Goal: Task Accomplishment & Management: Manage account settings

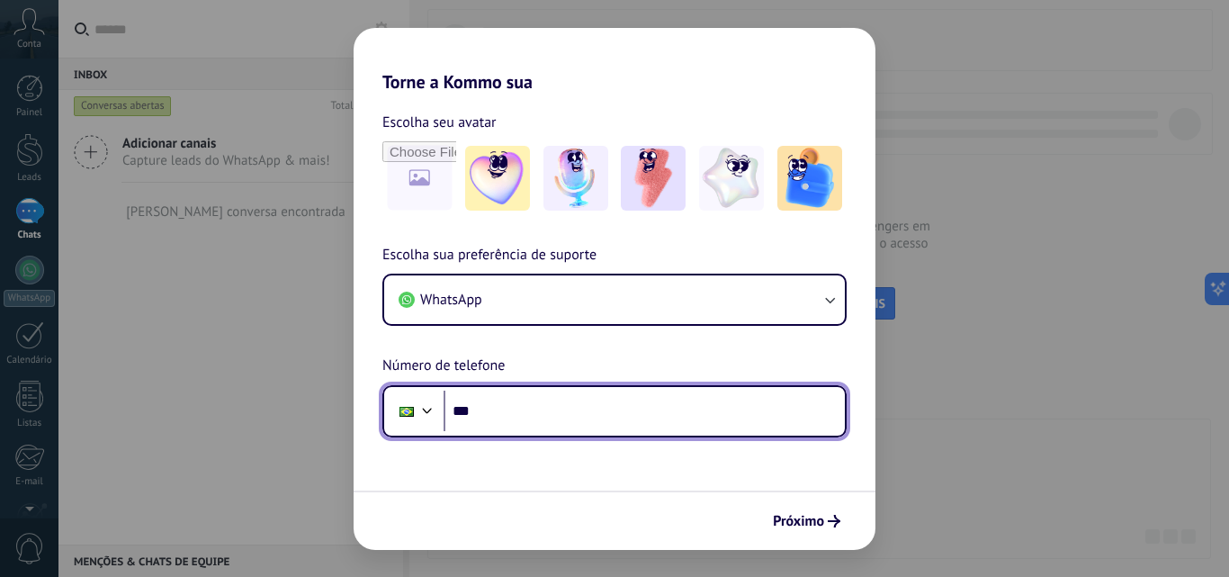
click at [533, 405] on input "***" at bounding box center [643, 410] width 401 height 41
type input "**********"
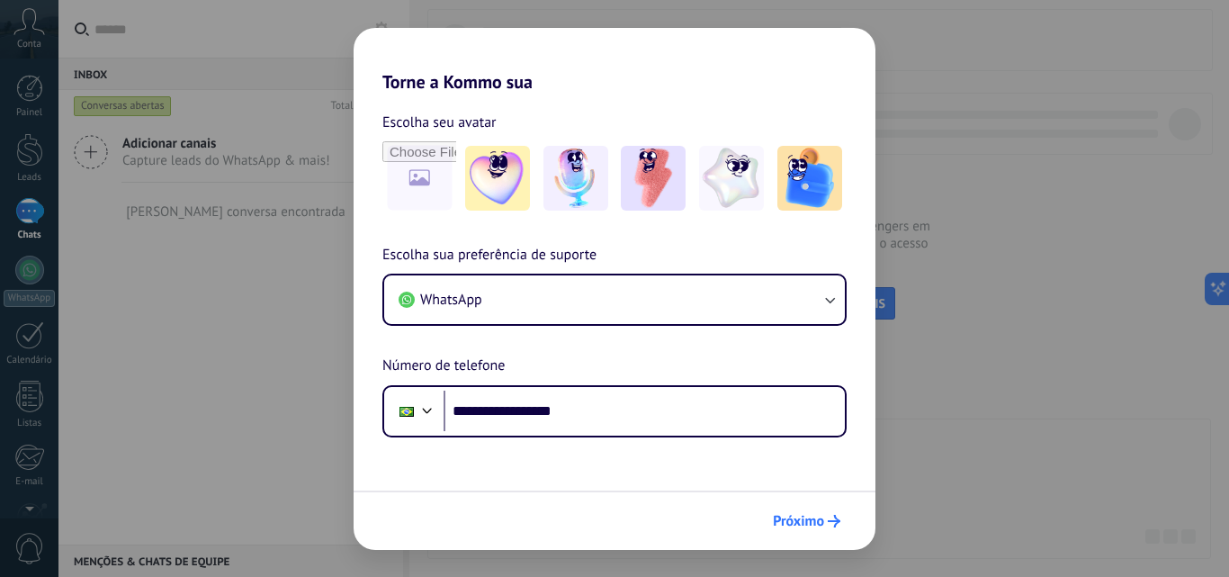
click at [794, 523] on span "Próximo" at bounding box center [798, 521] width 51 height 13
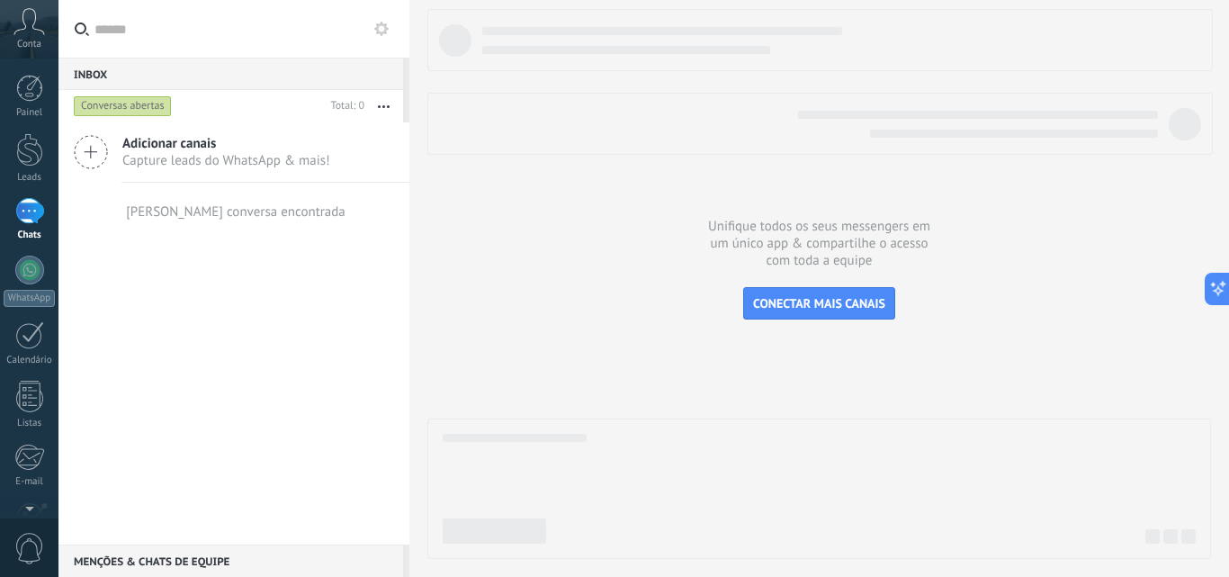
click at [85, 148] on icon at bounding box center [91, 152] width 34 height 34
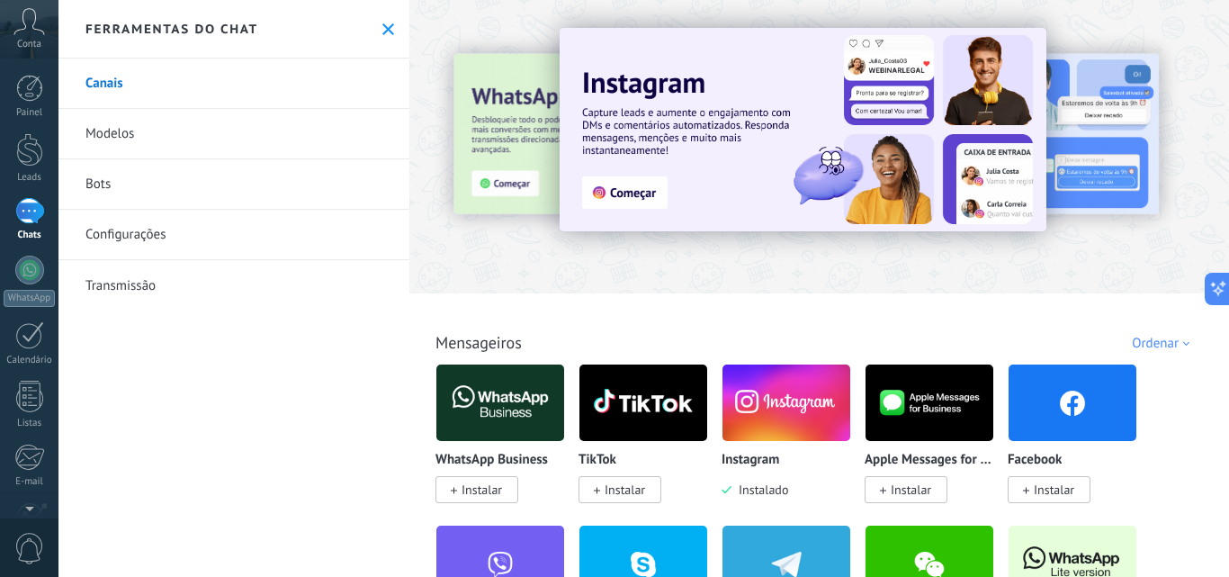
click at [770, 390] on img at bounding box center [786, 402] width 128 height 87
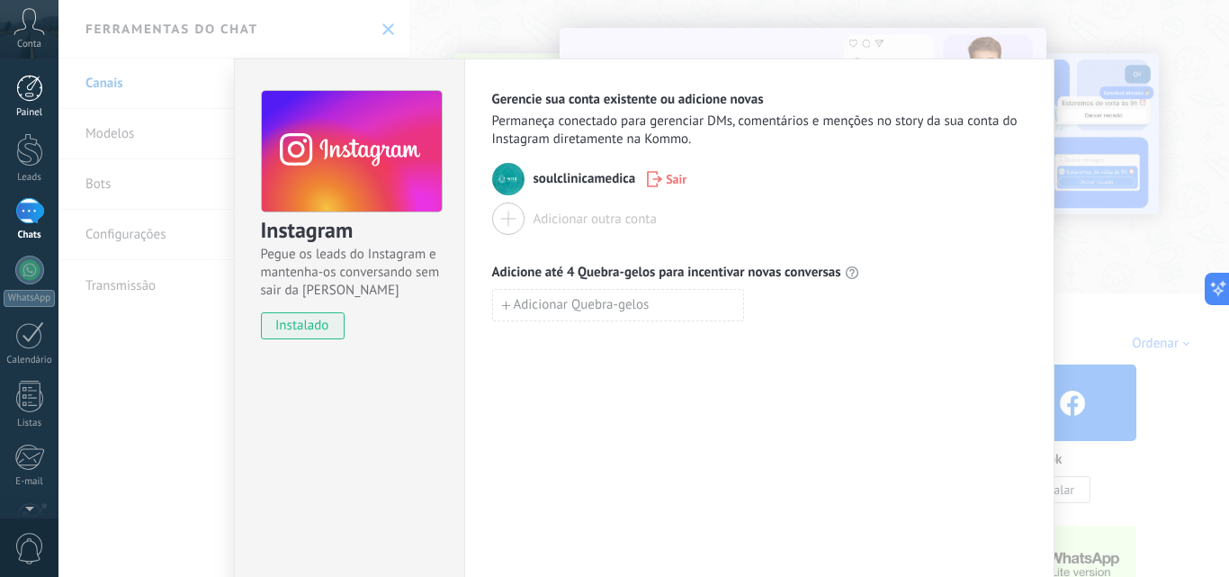
click at [27, 92] on div at bounding box center [29, 88] width 27 height 27
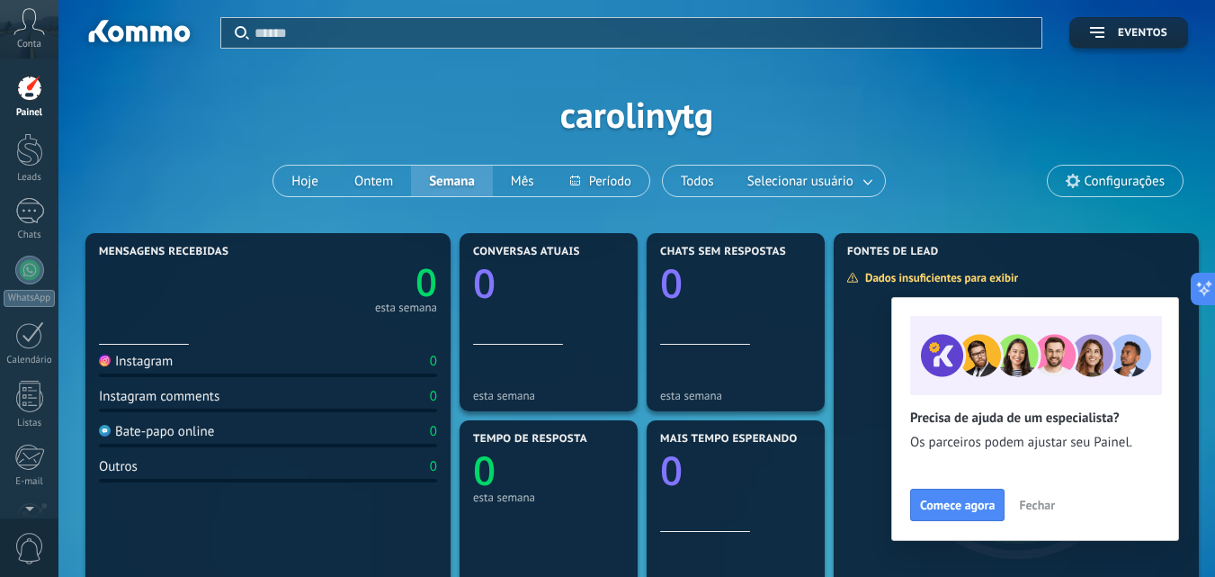
click at [23, 28] on icon at bounding box center [28, 21] width 31 height 27
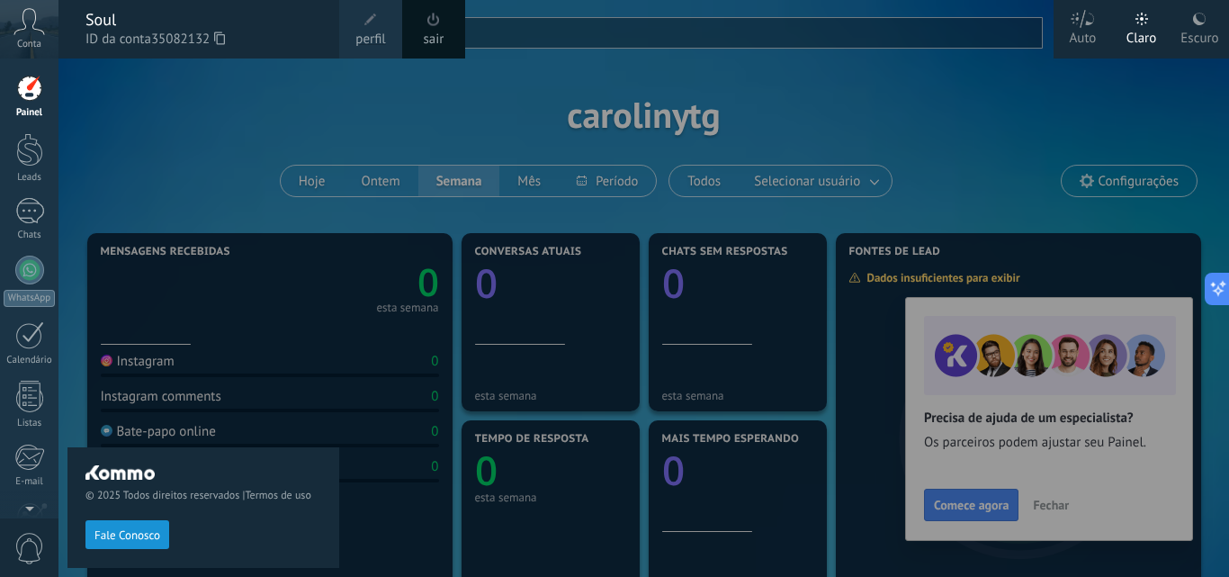
click at [372, 20] on span at bounding box center [370, 19] width 13 height 13
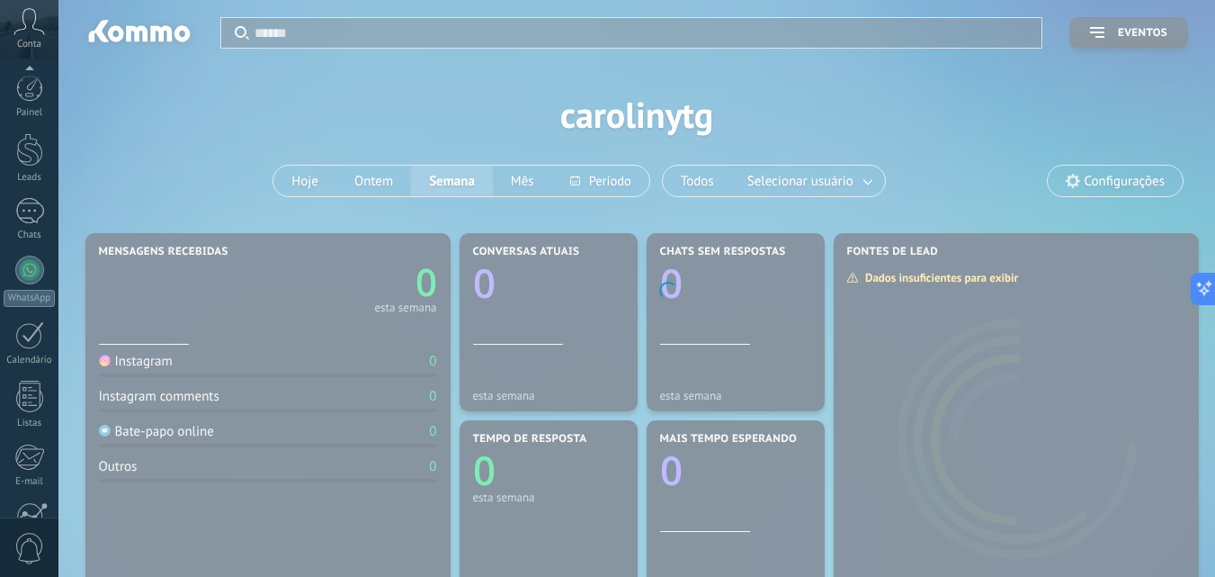
scroll to position [172, 0]
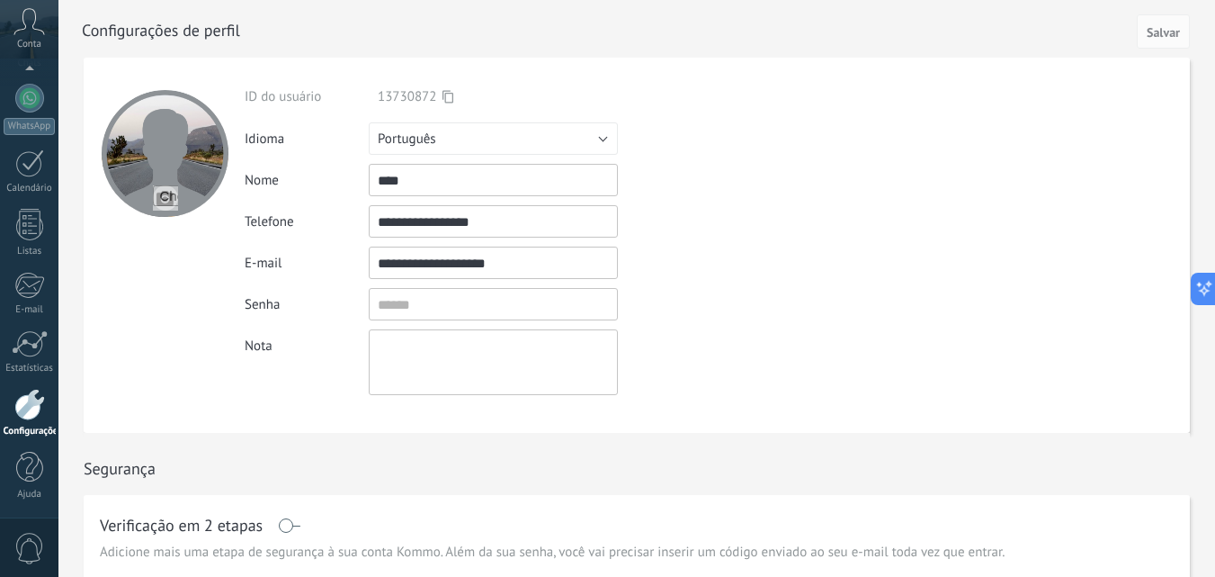
click at [395, 350] on textarea at bounding box center [493, 362] width 249 height 66
click at [165, 194] on input "file" at bounding box center [165, 197] width 25 height 25
type input "**********"
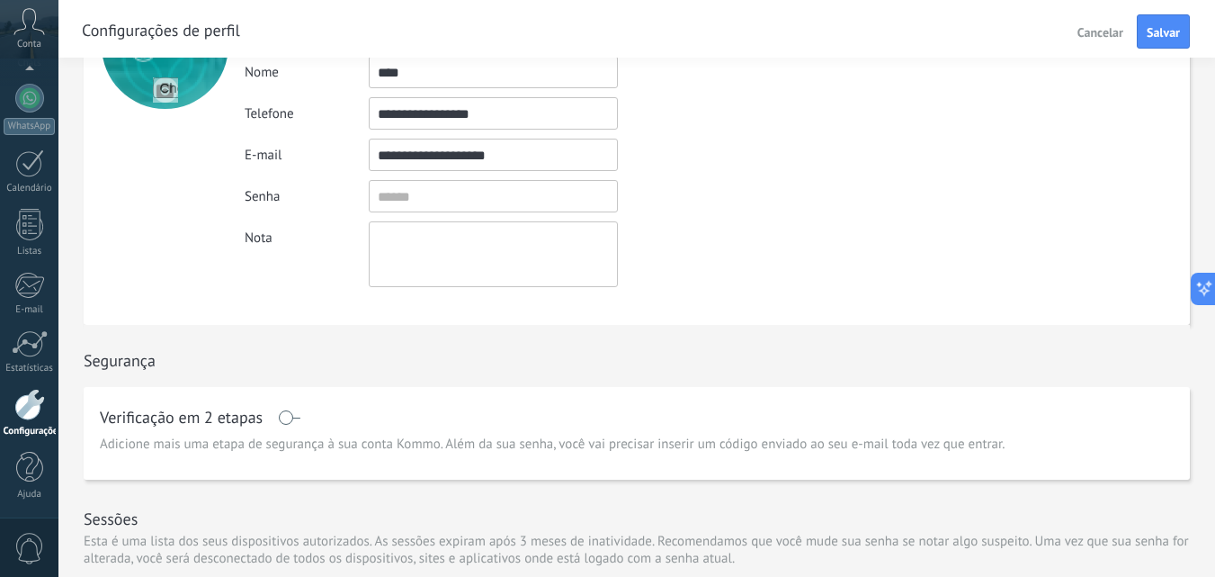
scroll to position [90, 0]
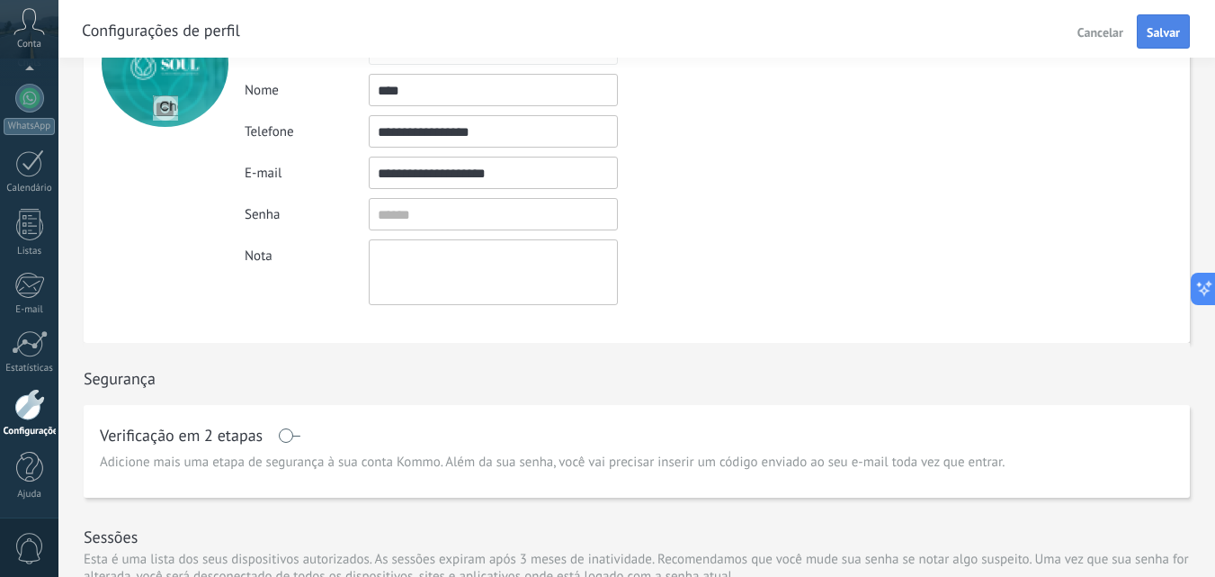
click at [1156, 24] on button "Salvar" at bounding box center [1163, 31] width 53 height 34
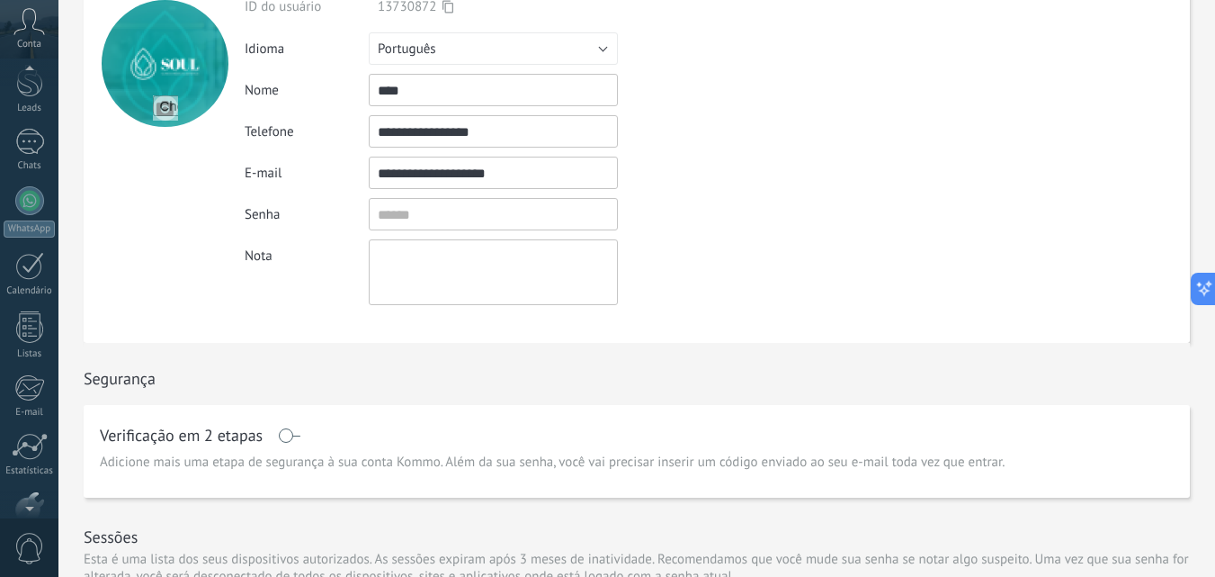
scroll to position [13, 0]
click at [25, 143] on div at bounding box center [29, 137] width 27 height 33
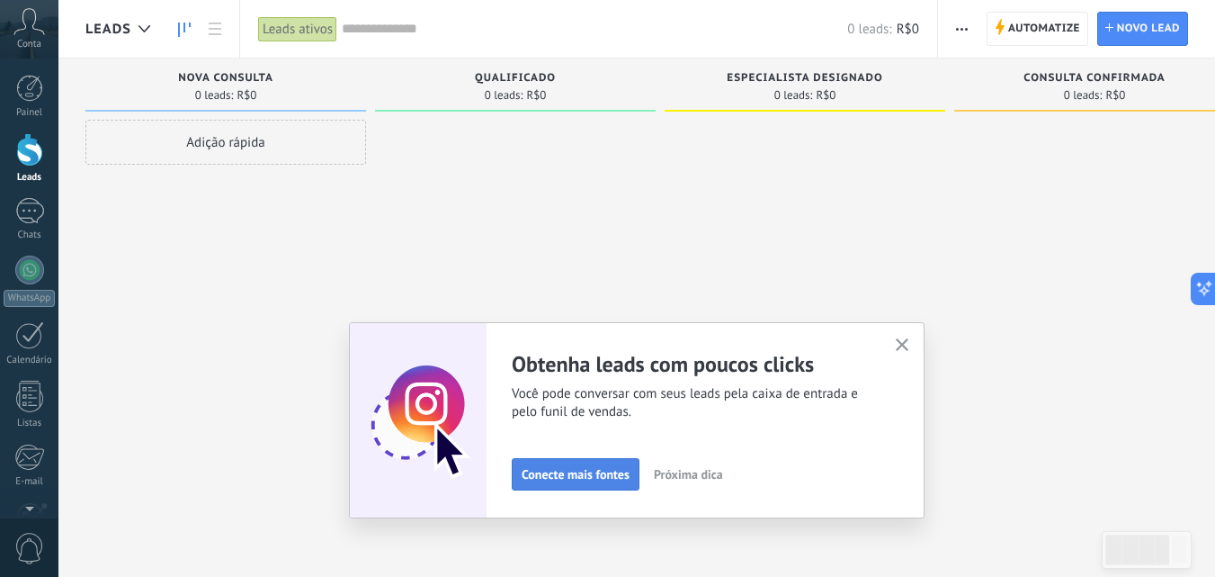
click at [565, 470] on span "Conecte mais fontes" at bounding box center [576, 474] width 108 height 13
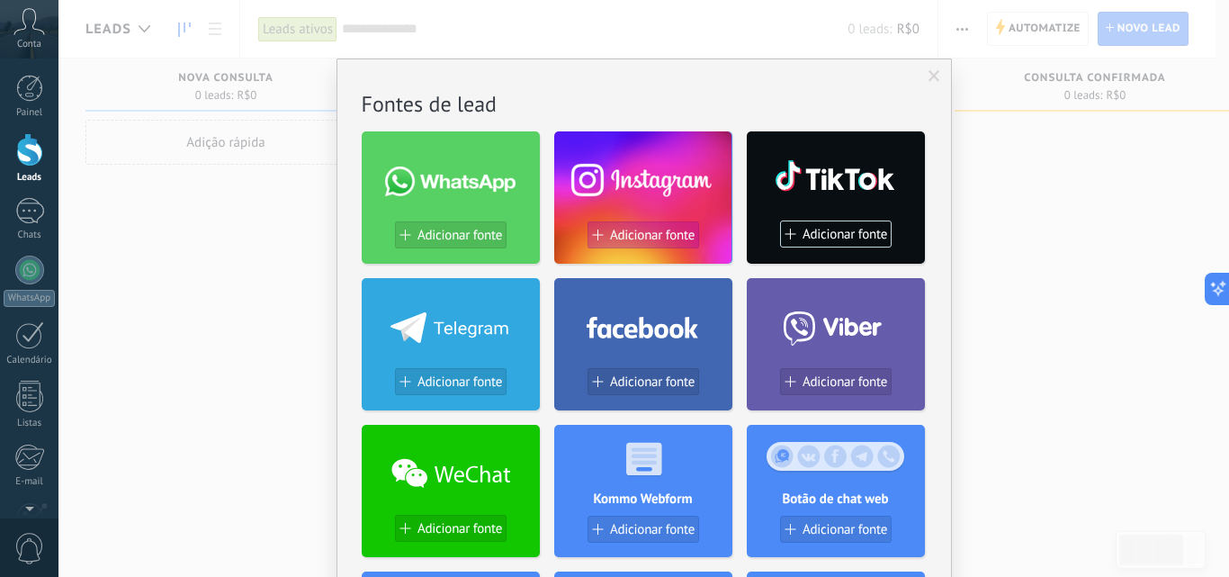
click at [612, 230] on span "Adicionar fonte" at bounding box center [652, 235] width 85 height 15
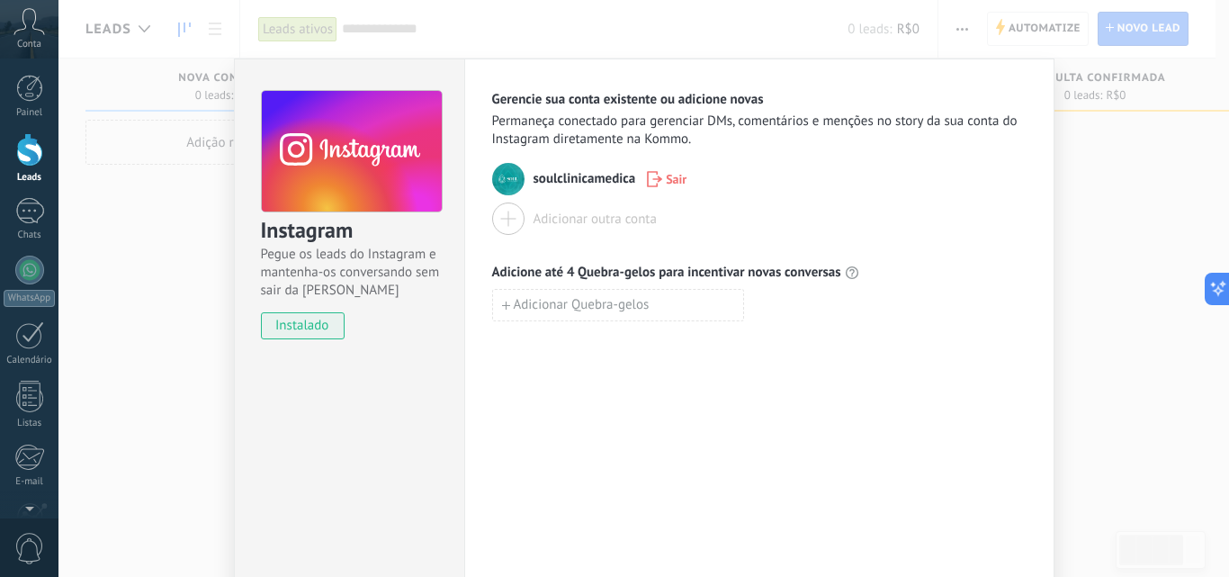
click at [183, 326] on div "Instagram Pegue os leads do Instagram e mantenha-os conversando sem sair da Kom…" at bounding box center [643, 288] width 1170 height 577
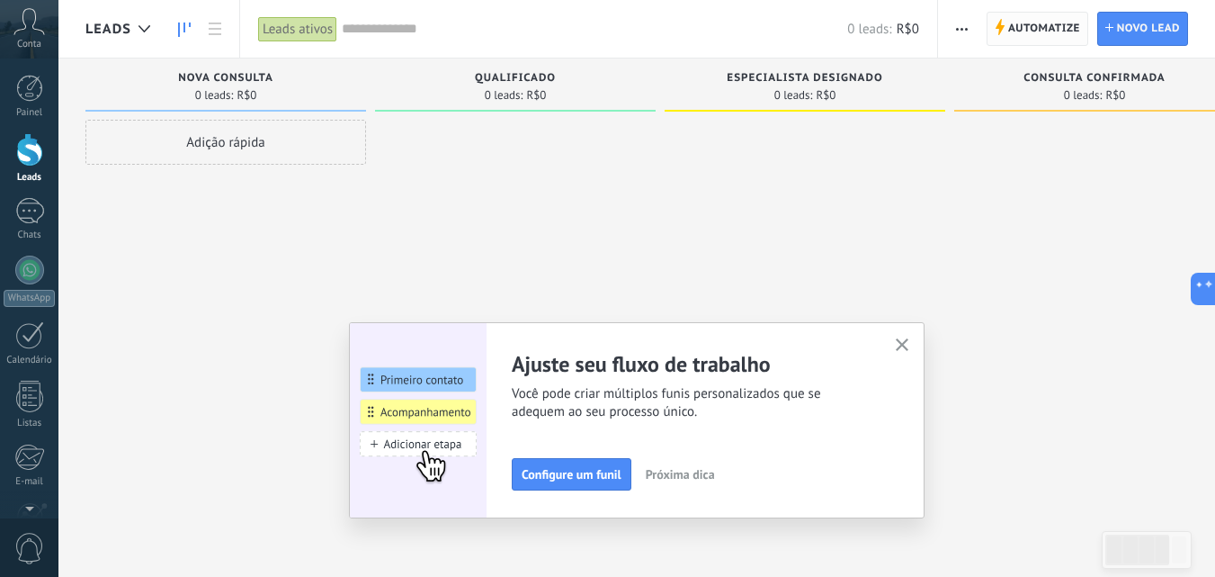
click at [1039, 20] on span "Automatize" at bounding box center [1044, 29] width 72 height 32
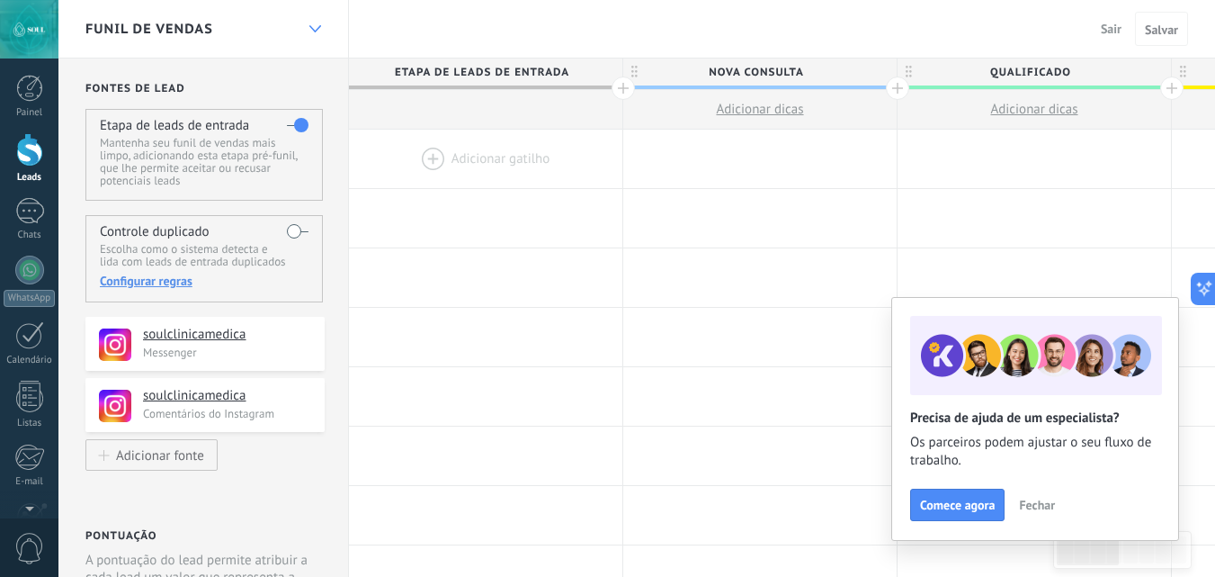
click at [311, 21] on div at bounding box center [315, 29] width 31 height 35
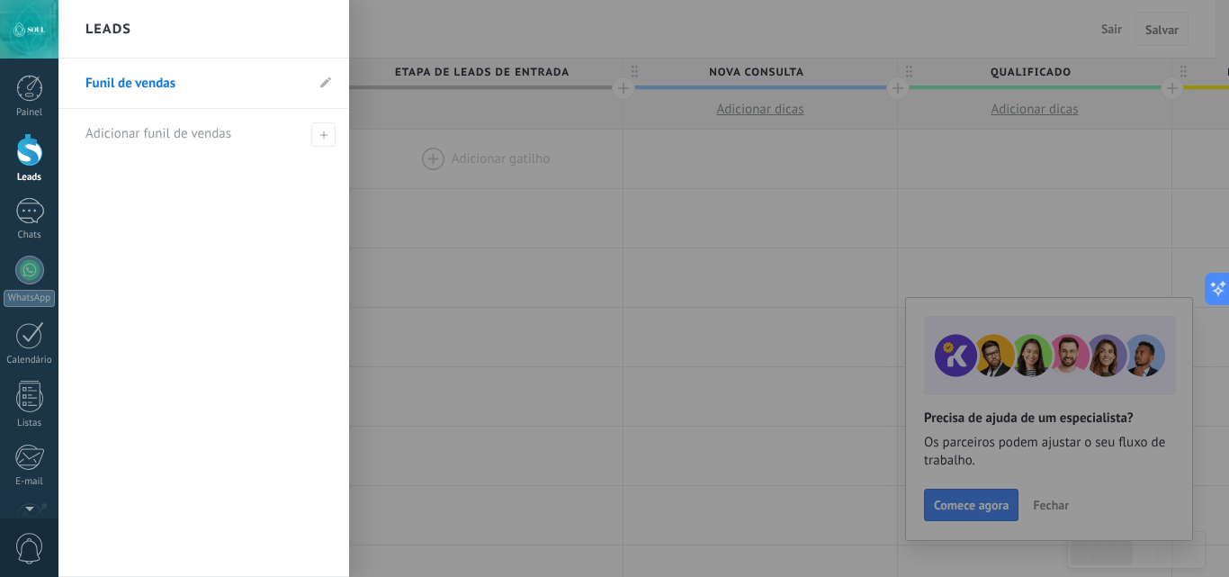
drag, startPoint x: 1050, startPoint y: 22, endPoint x: 1067, endPoint y: 20, distance: 17.3
click at [1060, 20] on div at bounding box center [672, 288] width 1229 height 577
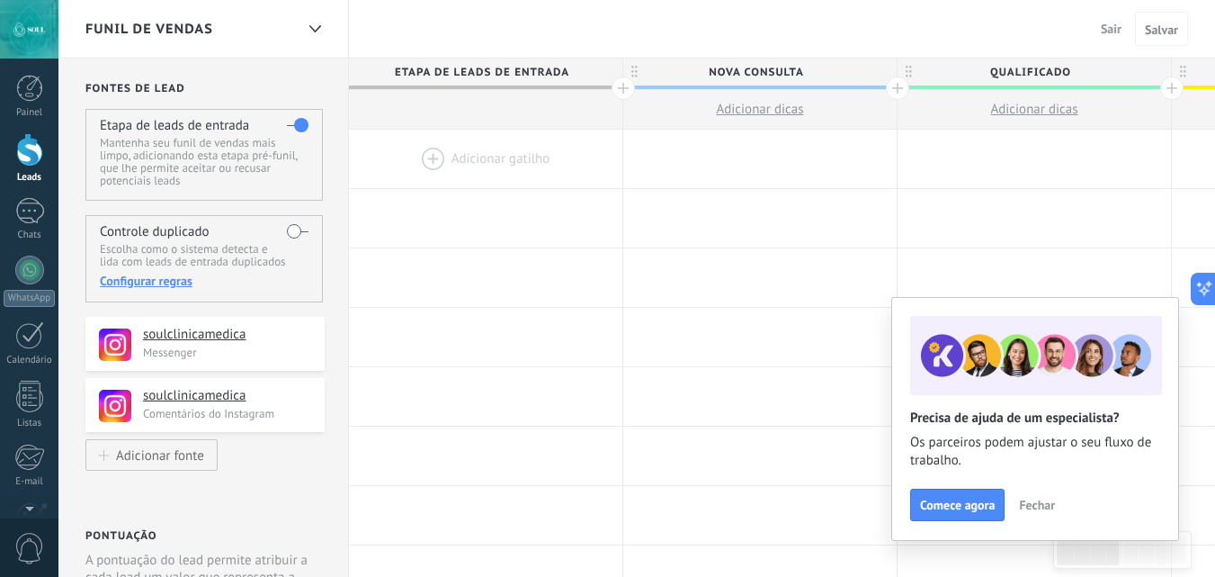
click at [1106, 24] on span "Sair" at bounding box center [1111, 29] width 21 height 16
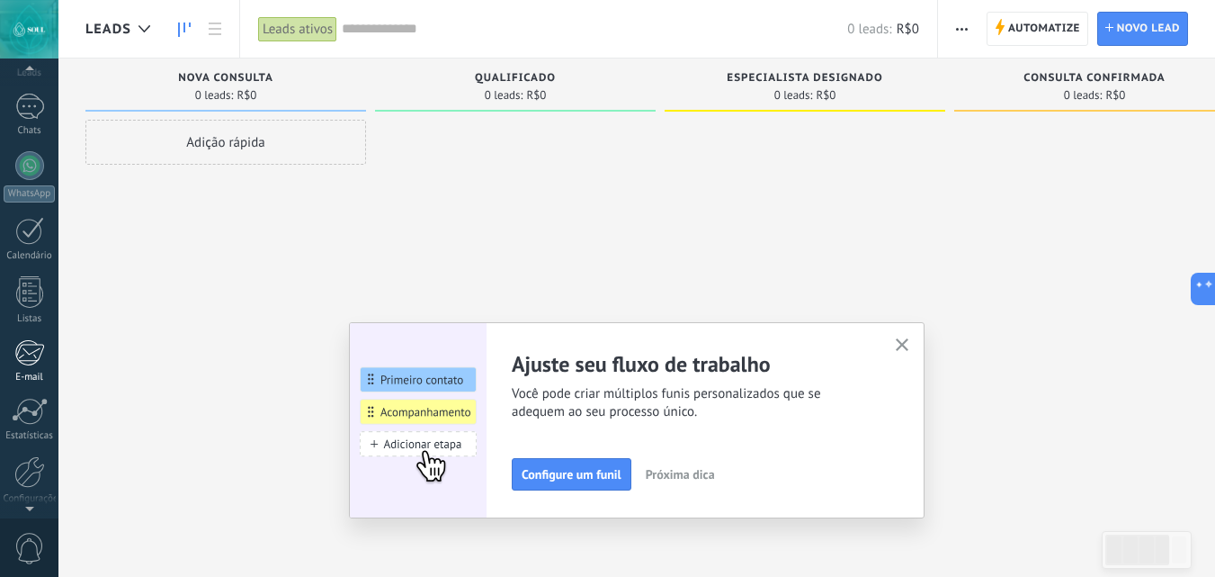
scroll to position [172, 0]
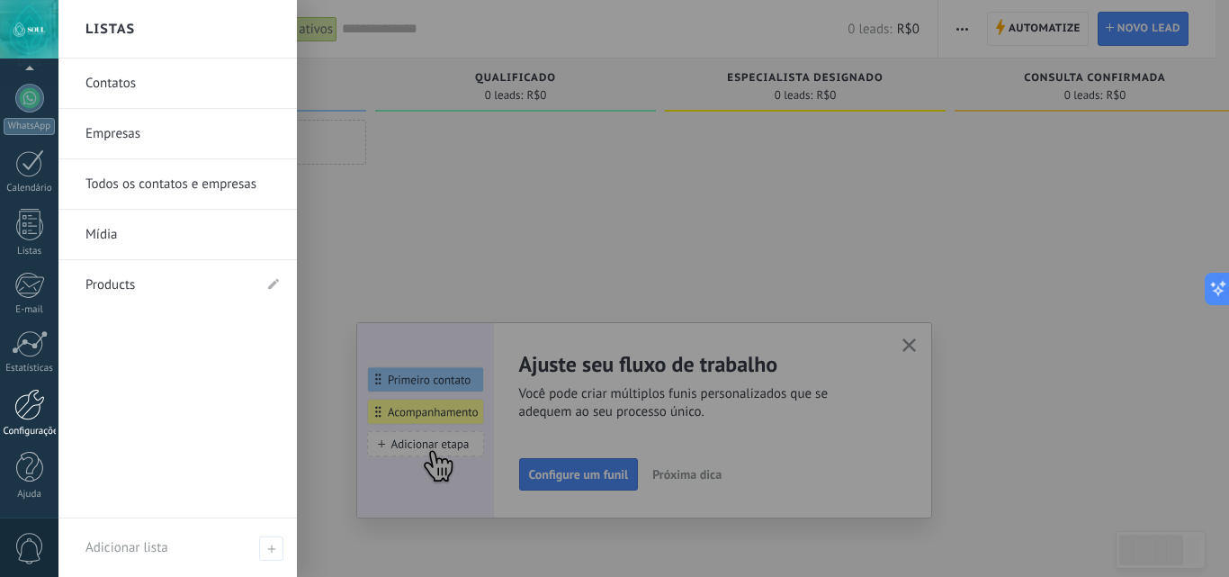
click at [13, 406] on link "Configurações" at bounding box center [29, 413] width 58 height 49
